Goal: Find specific page/section: Find specific page/section

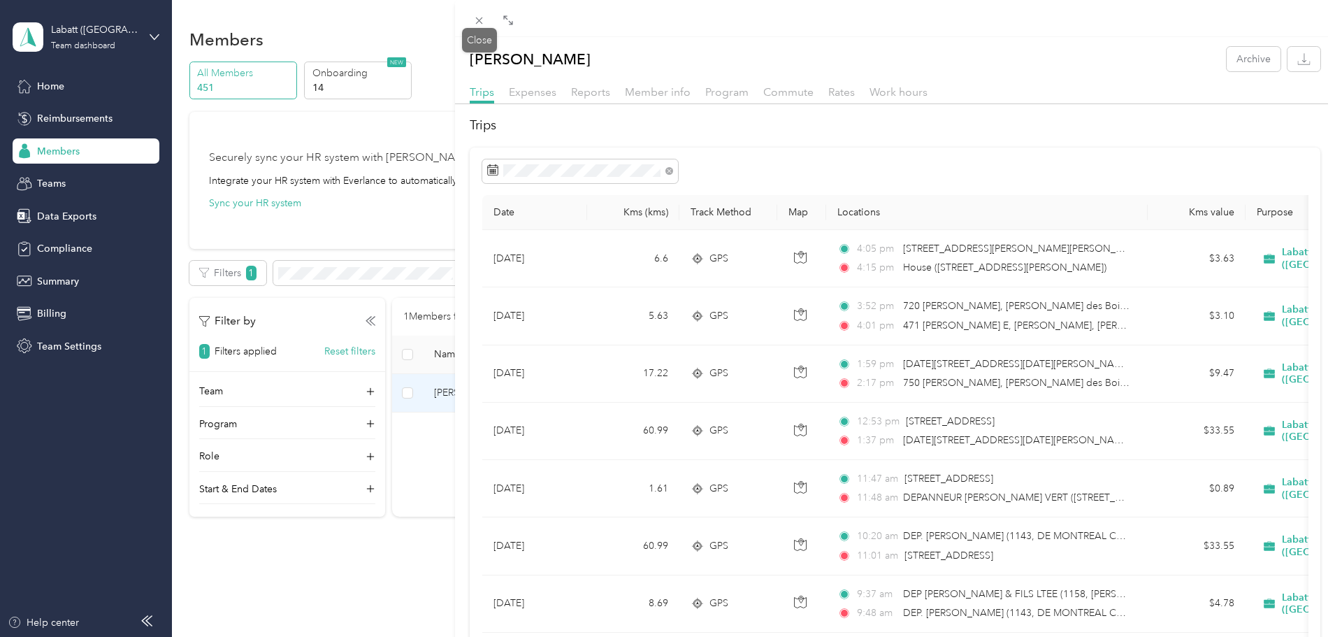
click at [475, 22] on icon at bounding box center [479, 21] width 12 height 12
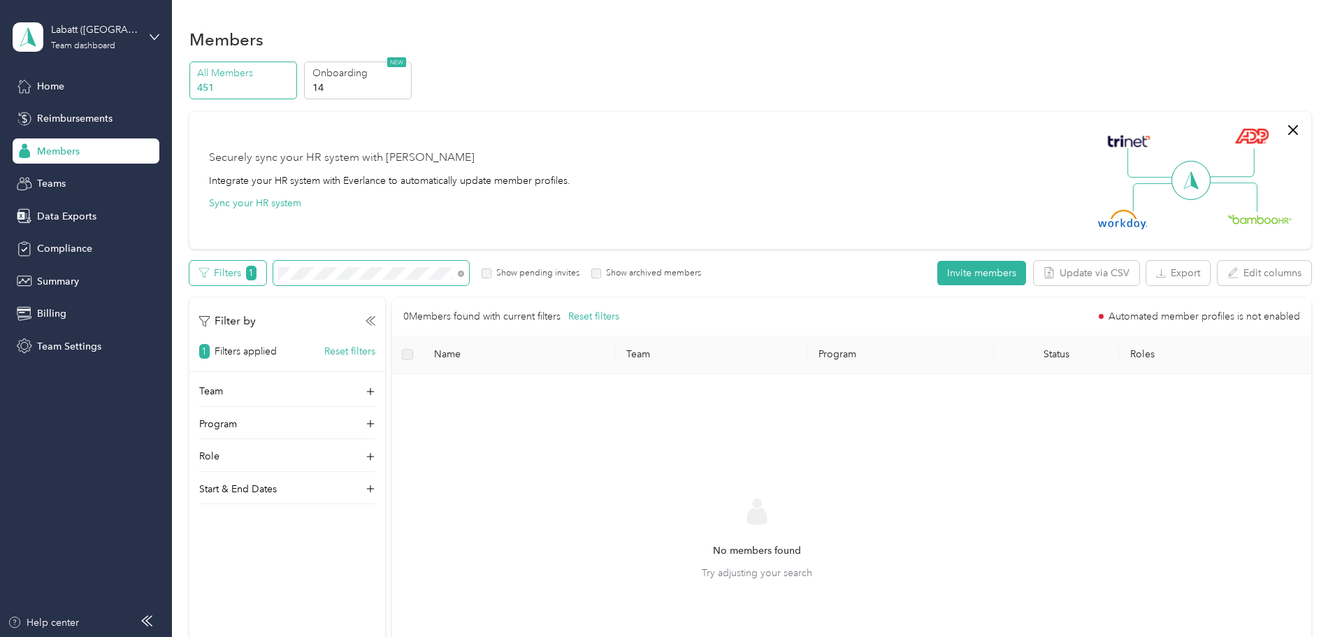
click at [324, 269] on div "Filters 1 Show pending invites Show archived members" at bounding box center [445, 273] width 512 height 24
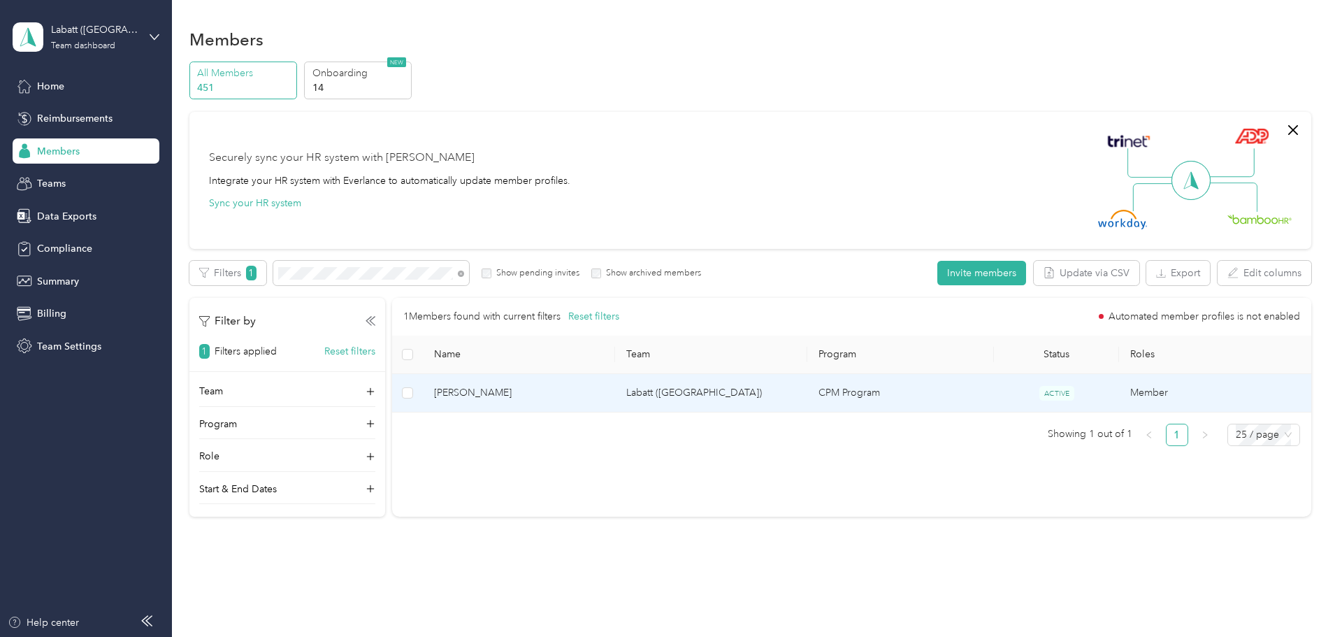
click at [604, 393] on span "[PERSON_NAME]" at bounding box center [519, 392] width 170 height 15
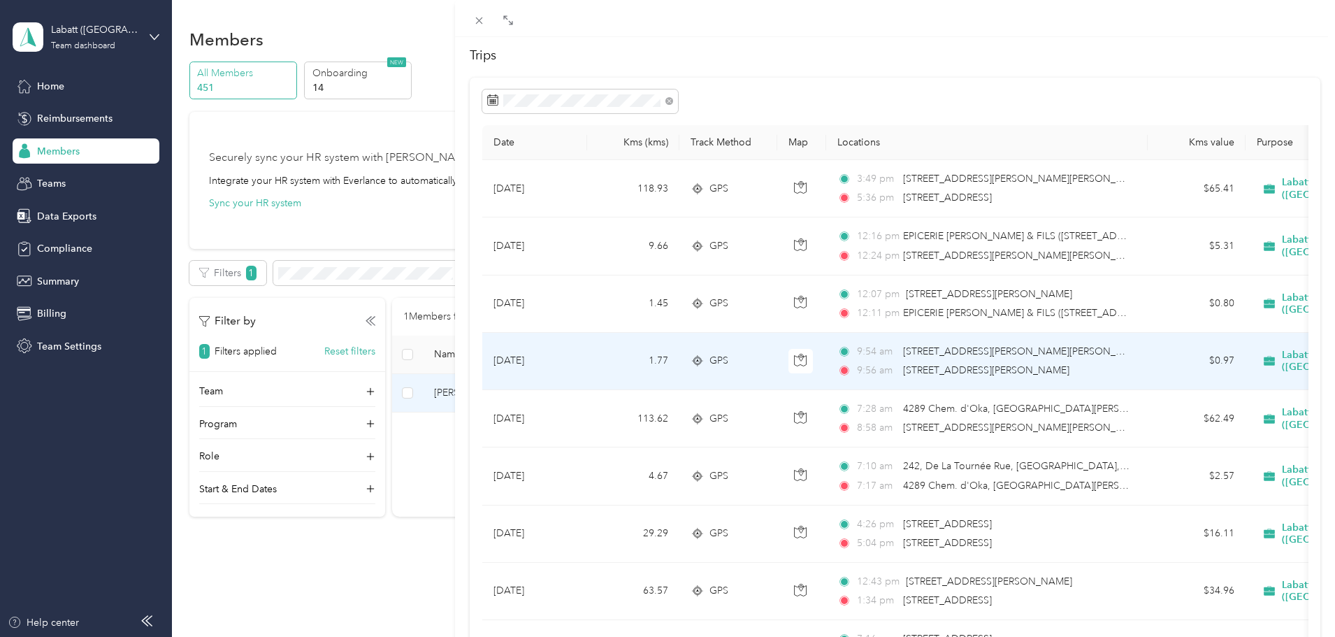
scroll to position [140, 0]
